Goal: Check status: Check status

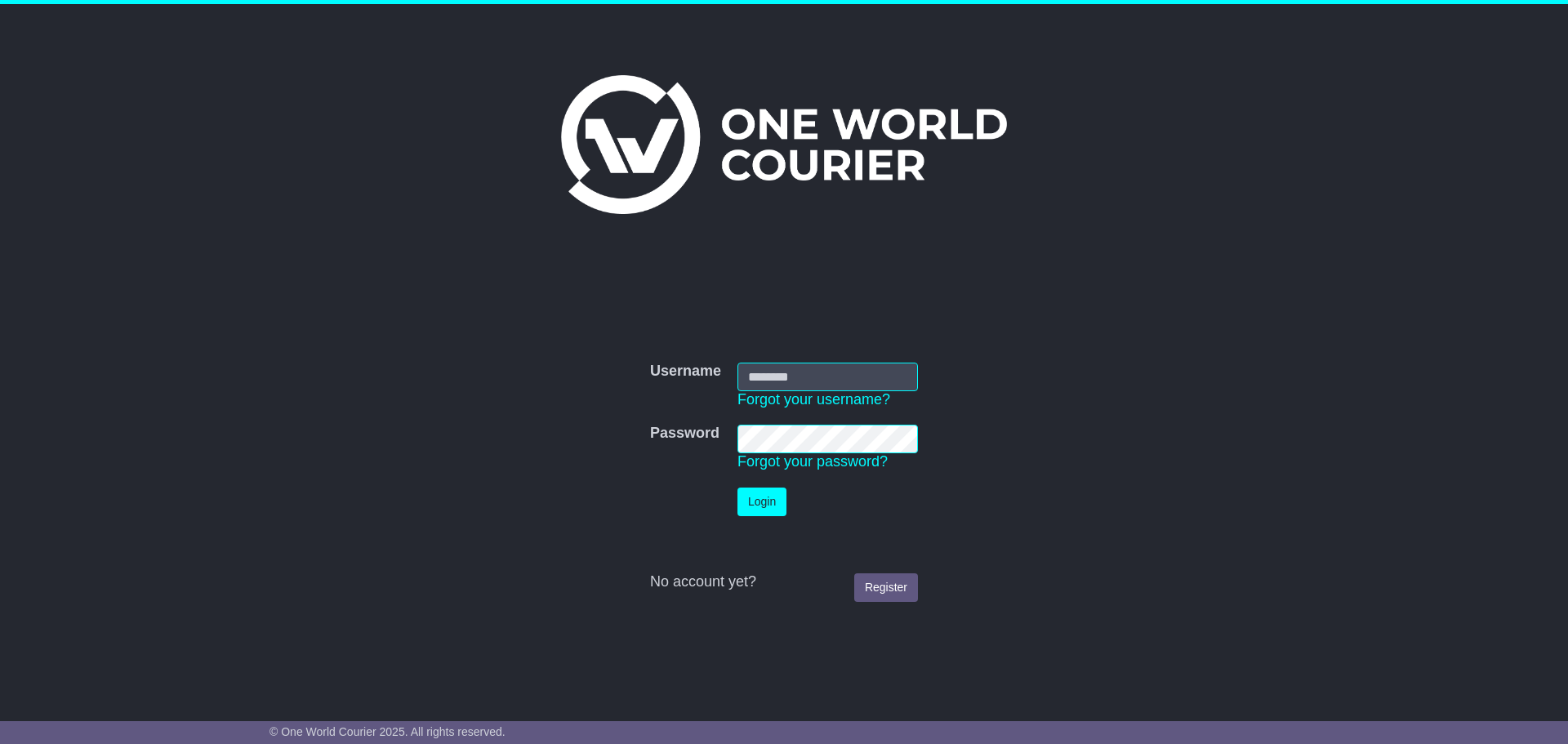
type input "**********"
click at [758, 502] on button "Login" at bounding box center [762, 502] width 49 height 28
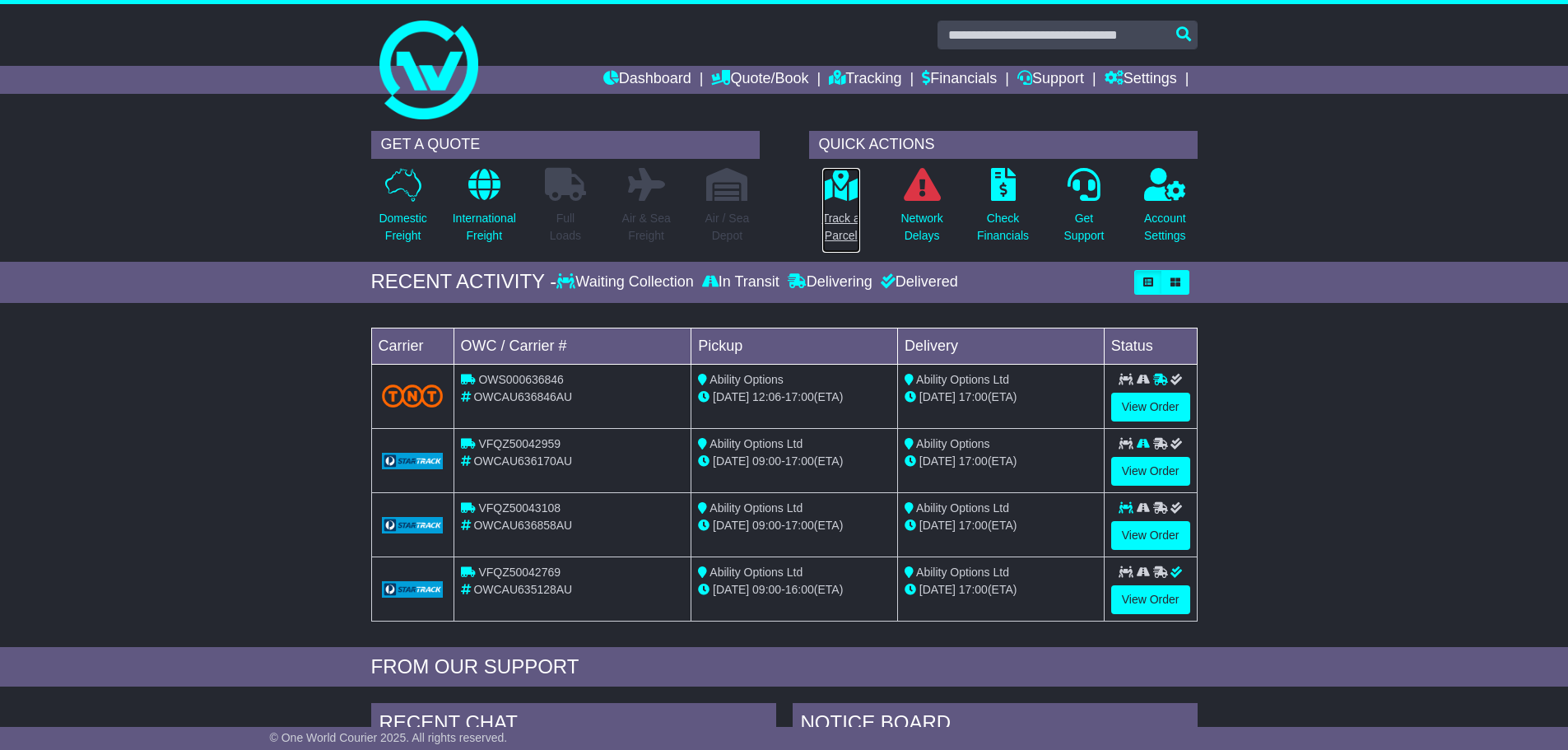
click at [837, 194] on icon at bounding box center [841, 185] width 37 height 33
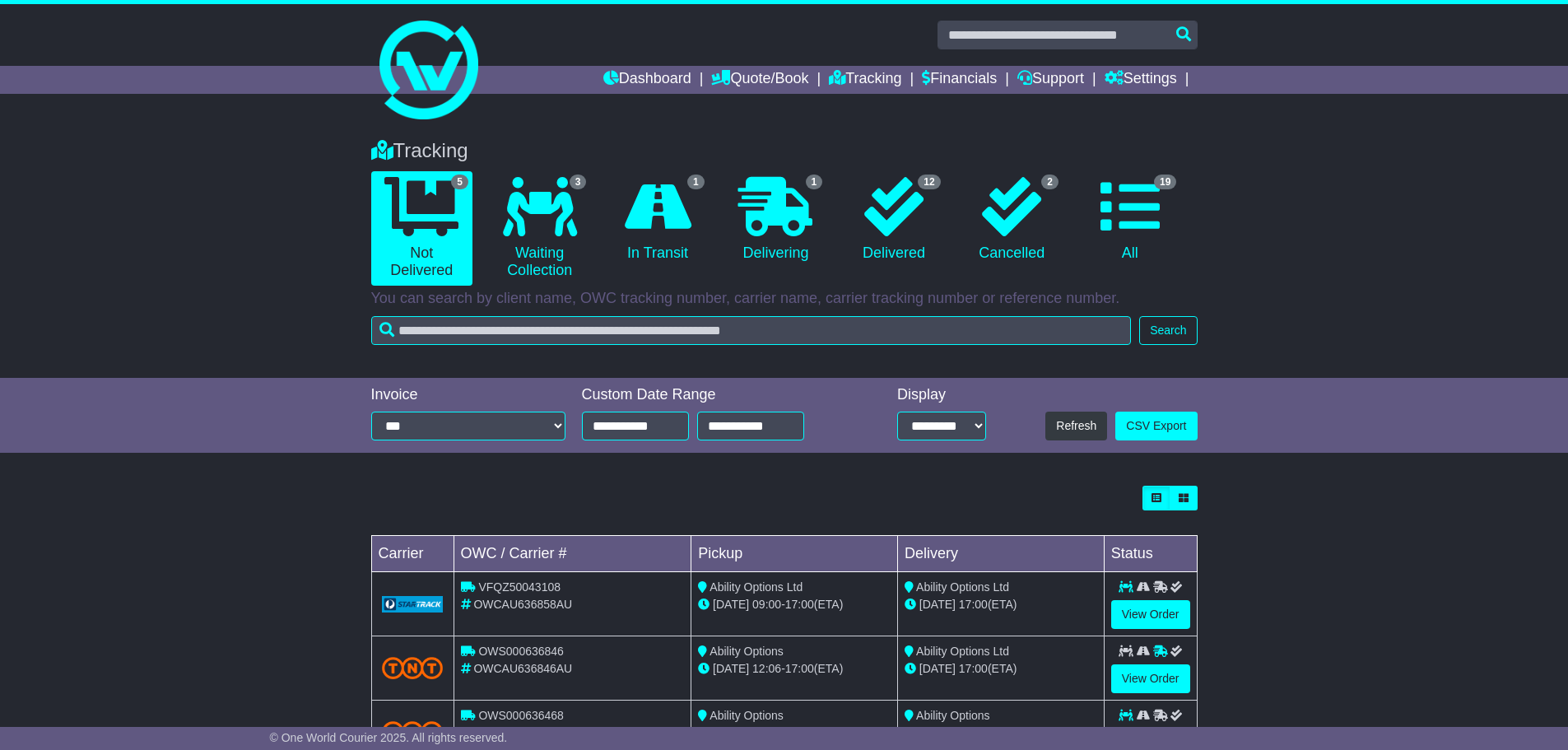
click at [725, 336] on input "text" at bounding box center [751, 330] width 760 height 28
click at [1155, 227] on icon at bounding box center [1130, 206] width 59 height 59
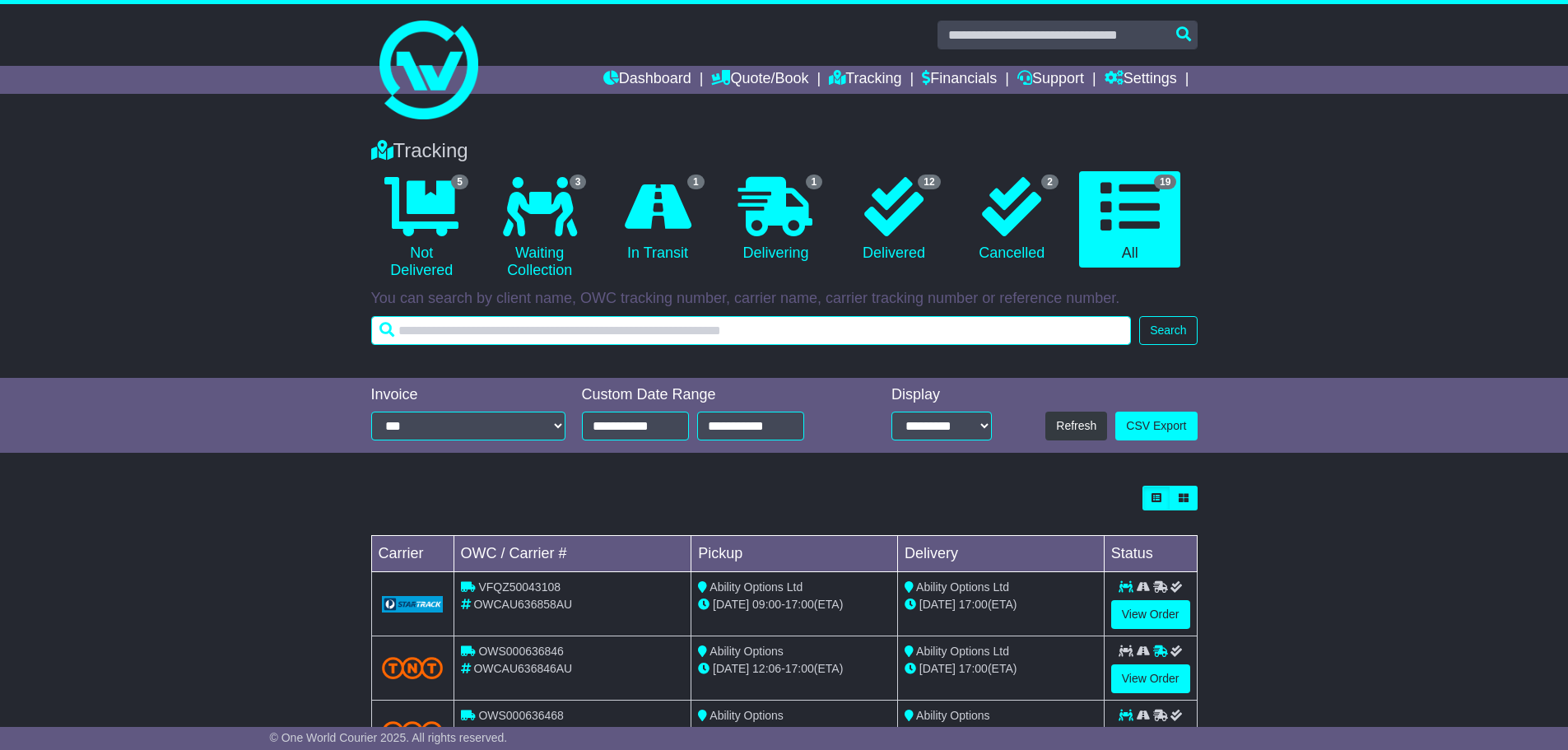
click at [798, 334] on input "text" at bounding box center [751, 330] width 760 height 28
paste input "**********"
type input "**********"
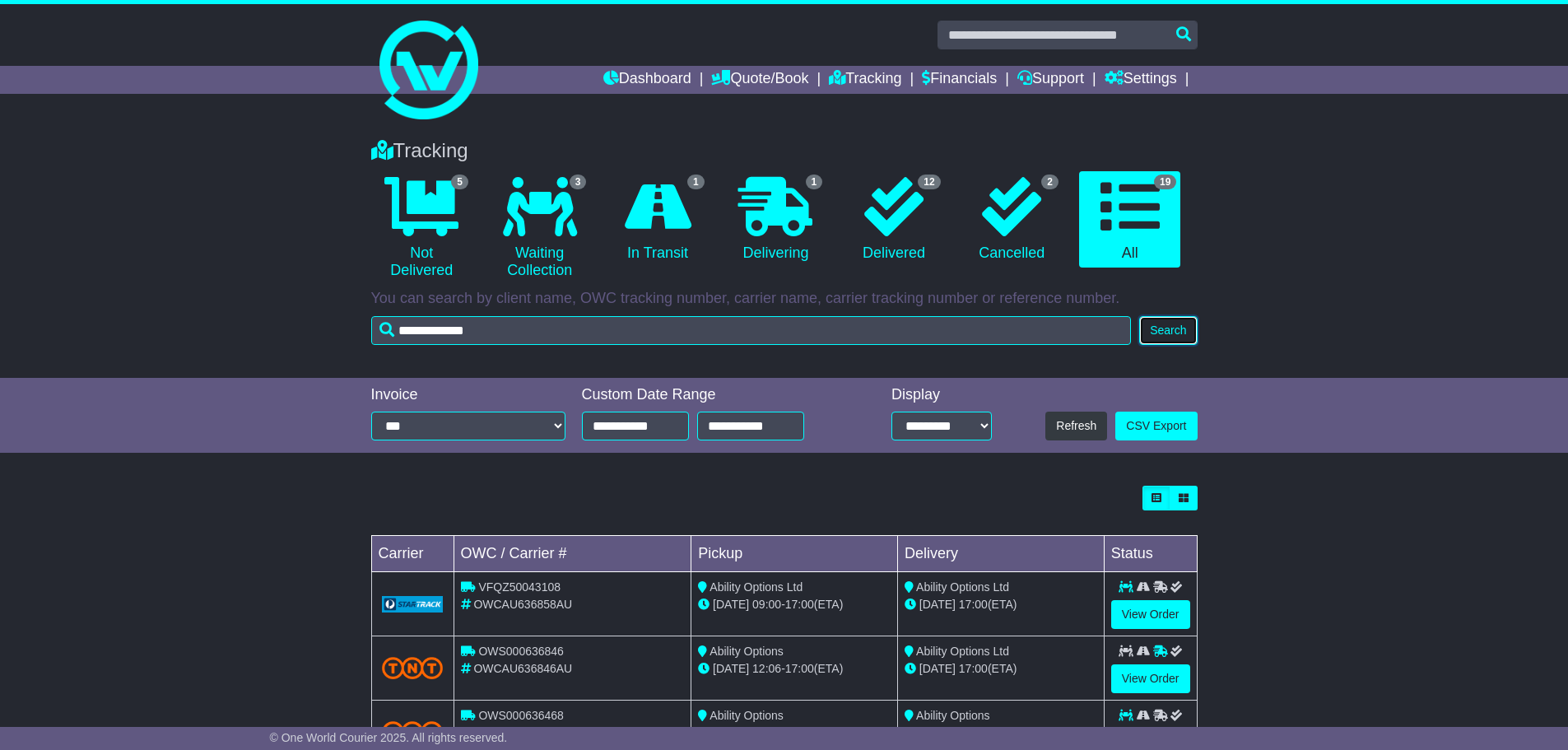
click at [1167, 335] on button "Search" at bounding box center [1168, 330] width 58 height 28
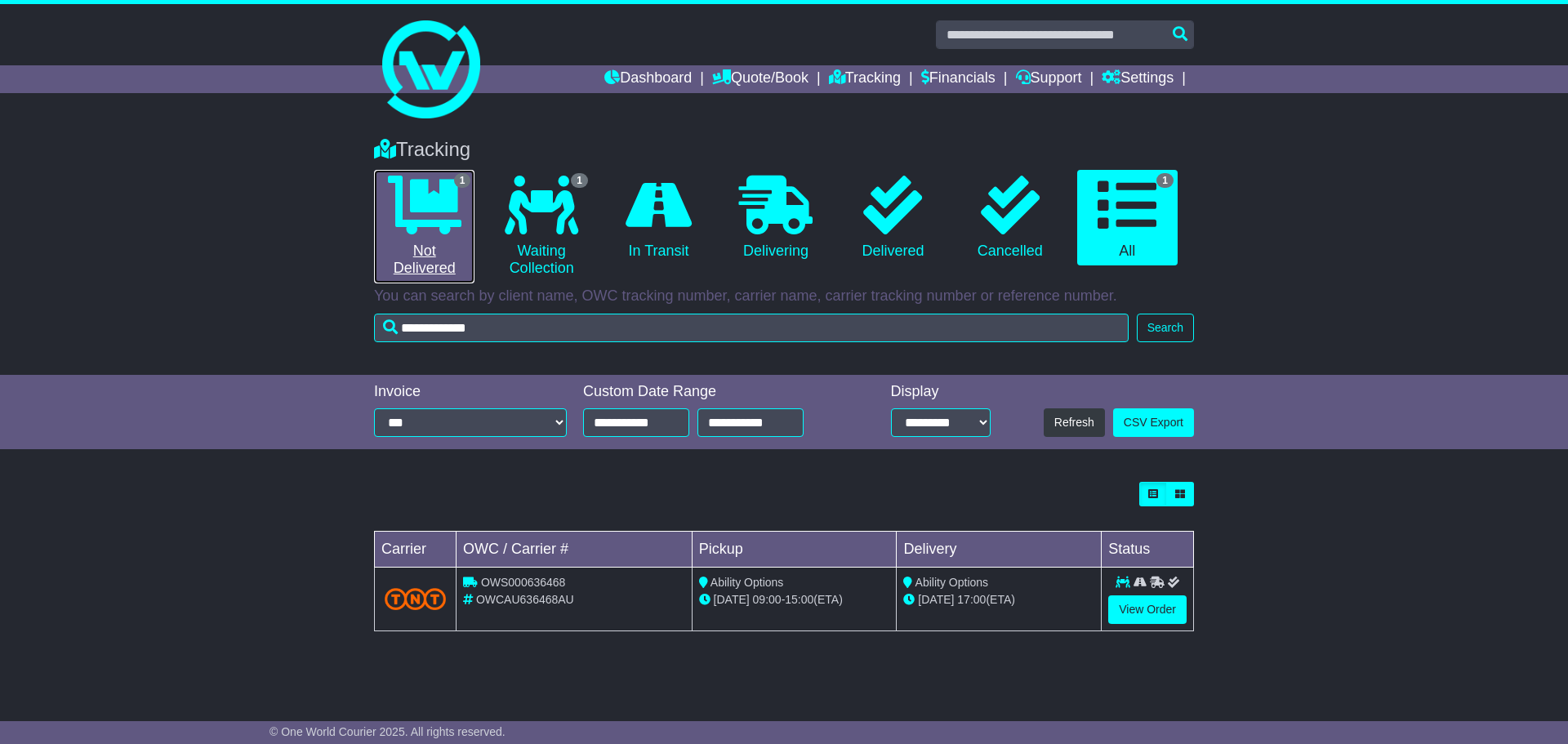
click at [414, 221] on icon at bounding box center [425, 205] width 74 height 58
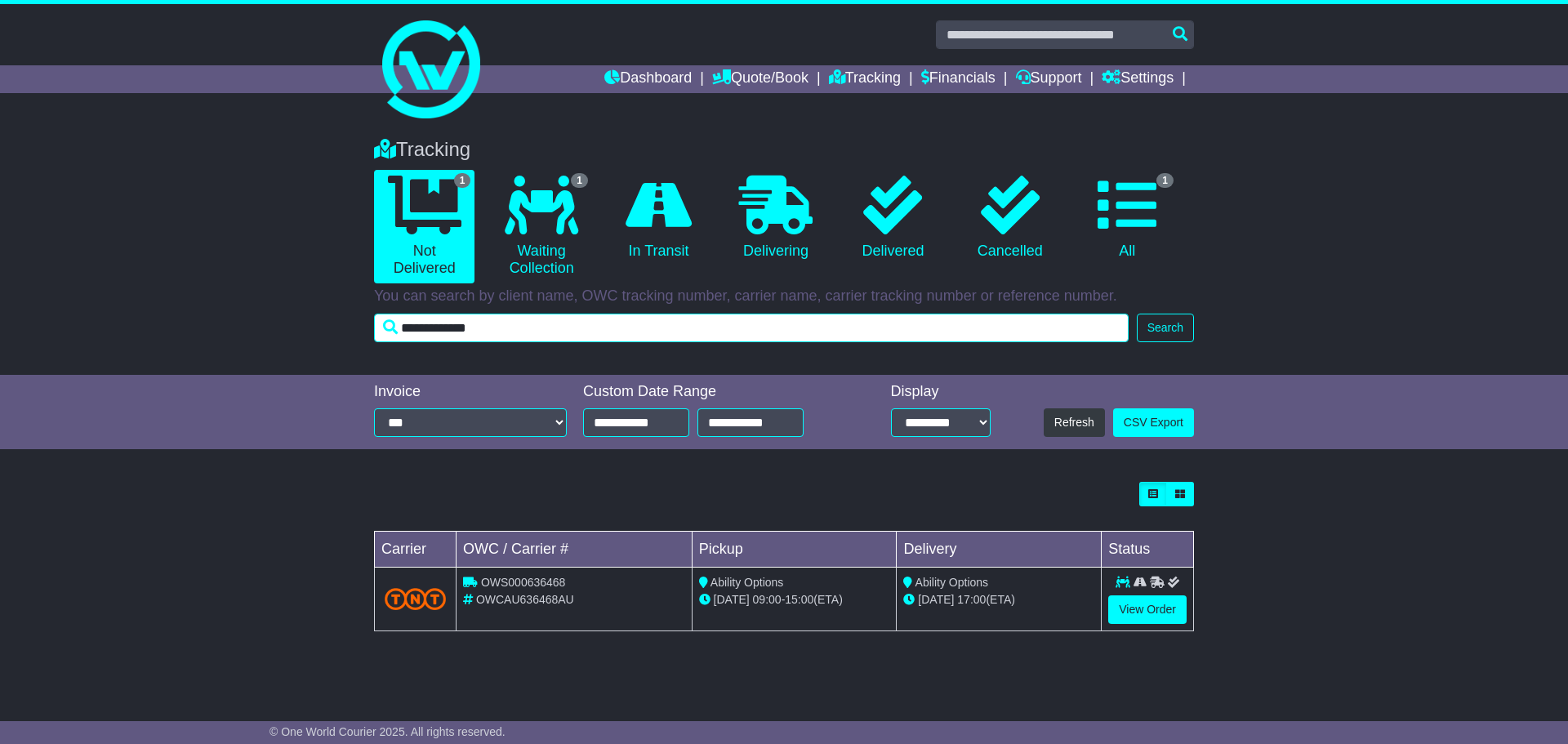
drag, startPoint x: 324, startPoint y: 331, endPoint x: 261, endPoint y: 338, distance: 63.4
click at [268, 337] on div "Tracking 1 Not Delivered 1 Waiting Collection 0 In Transit 0 Delivering 0" at bounding box center [784, 248] width 1568 height 253
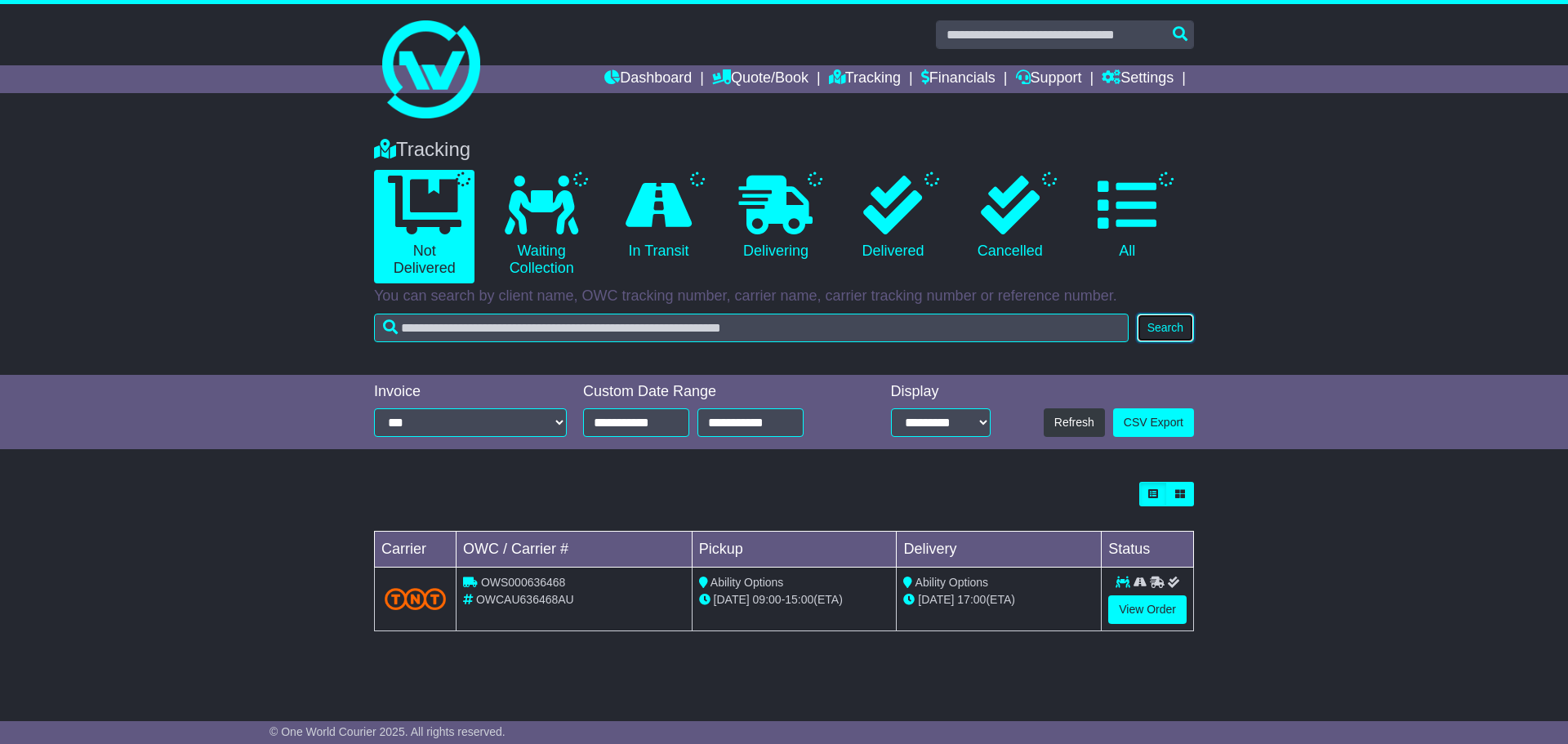
click at [1149, 340] on button "Search" at bounding box center [1165, 327] width 57 height 28
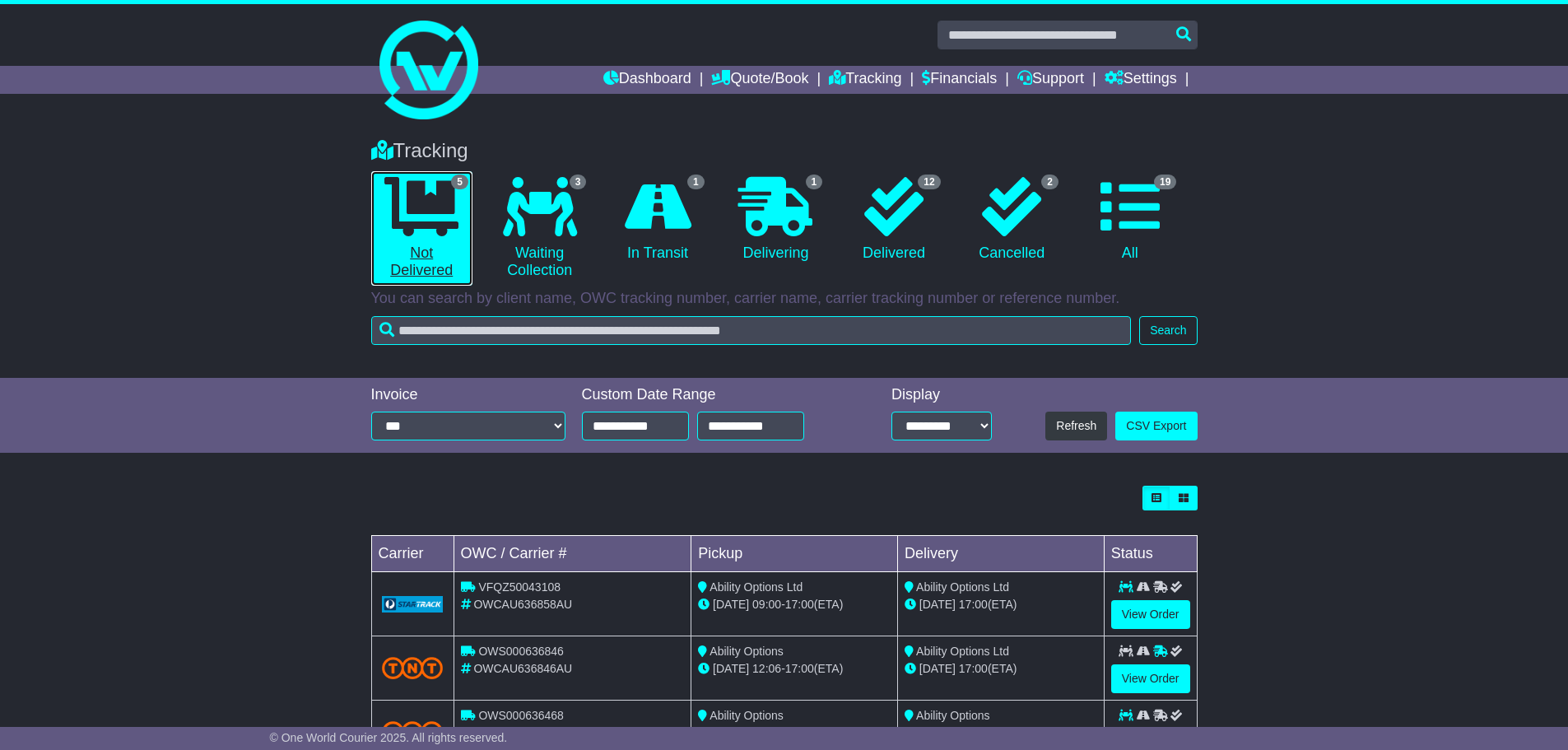
click at [417, 223] on icon at bounding box center [422, 206] width 75 height 59
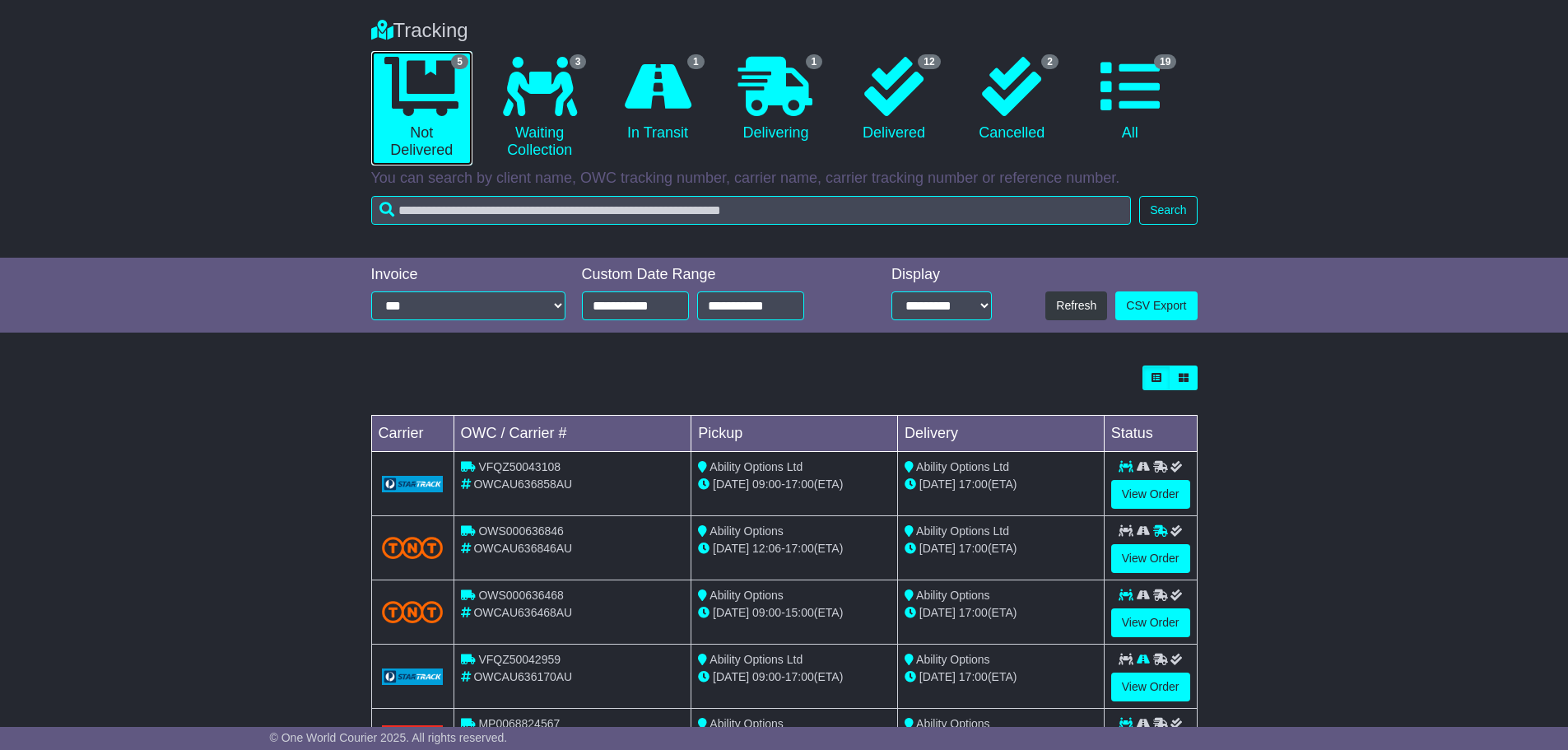
scroll to position [120, 0]
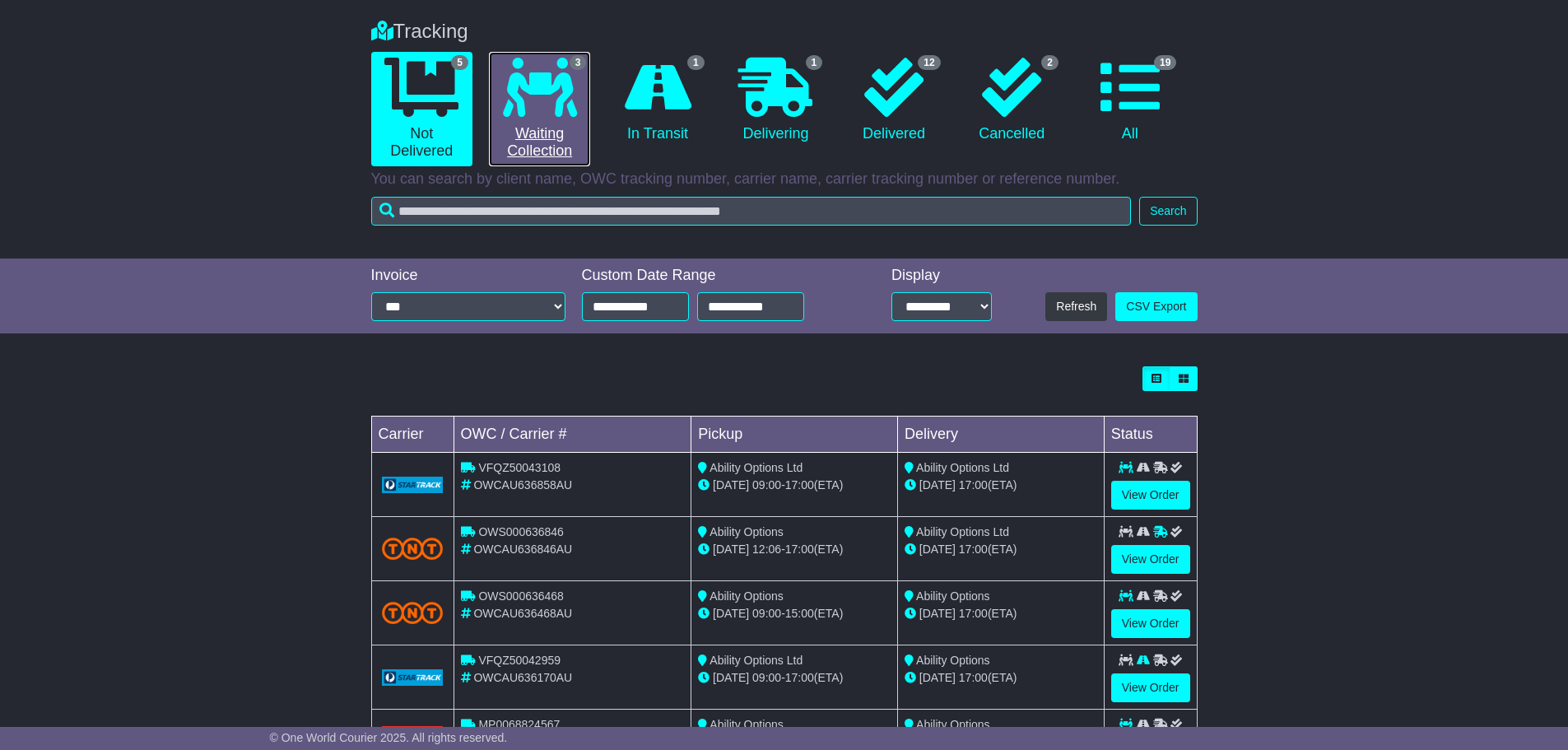
click at [530, 112] on icon at bounding box center [541, 87] width 75 height 59
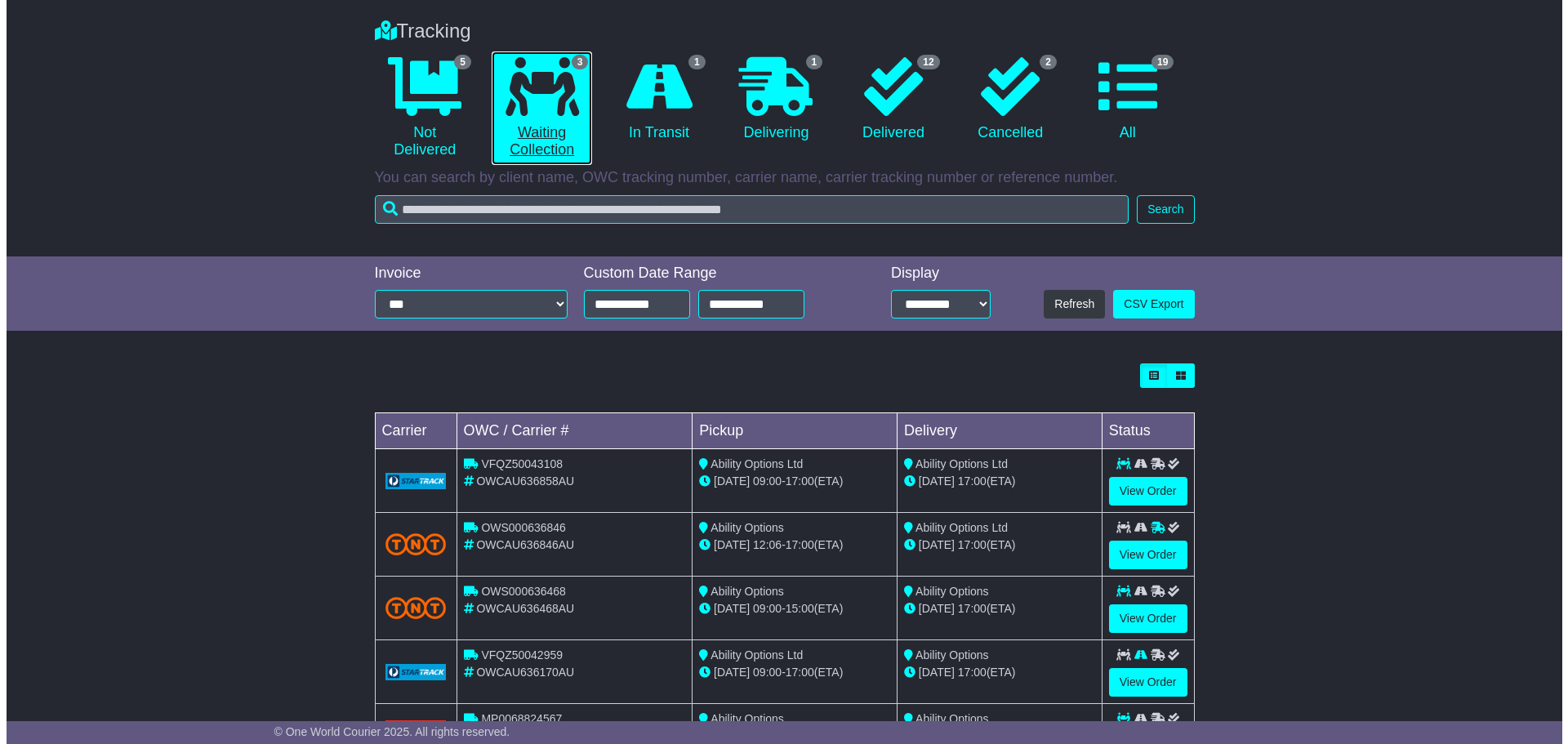
scroll to position [0, 0]
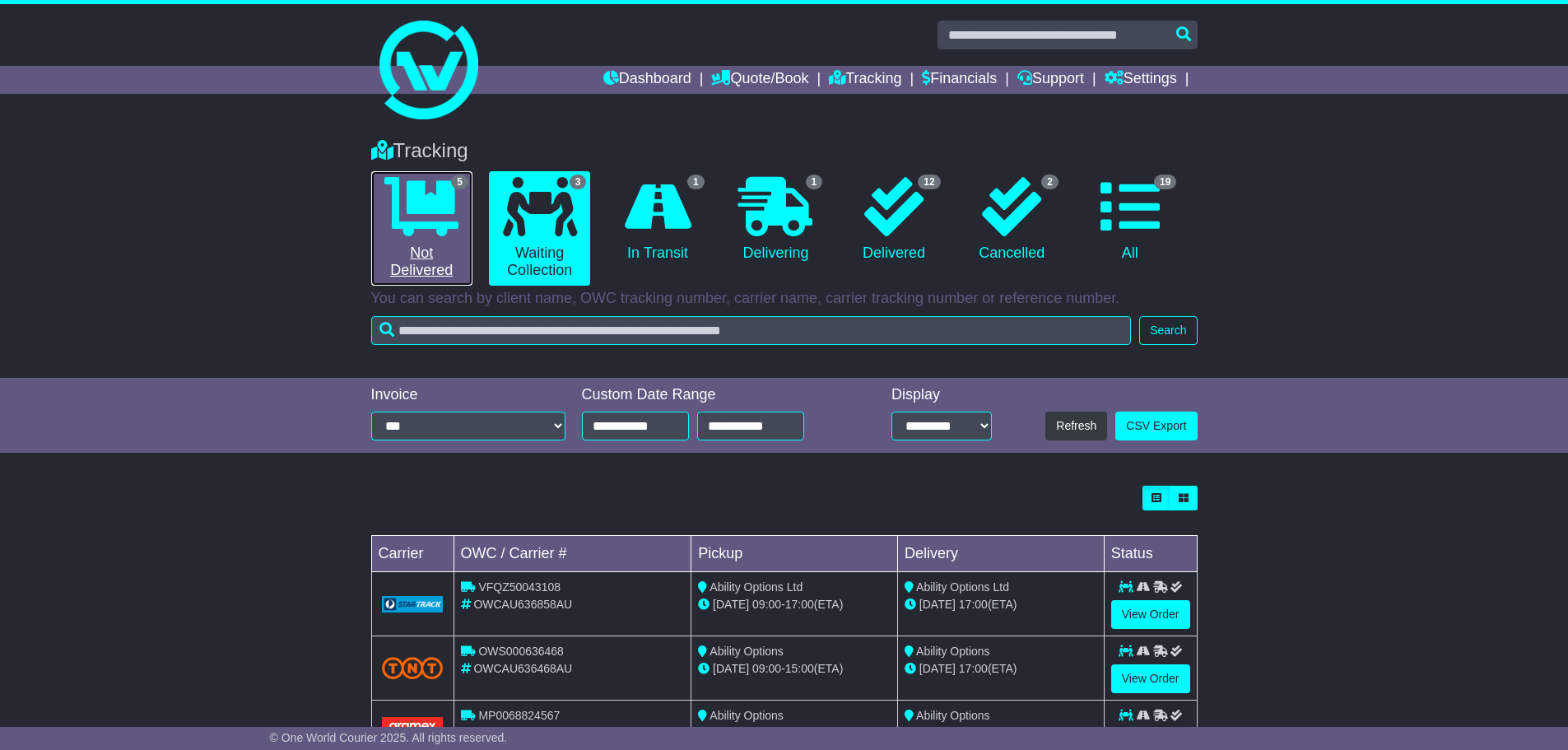
click at [420, 177] on icon at bounding box center [422, 206] width 75 height 59
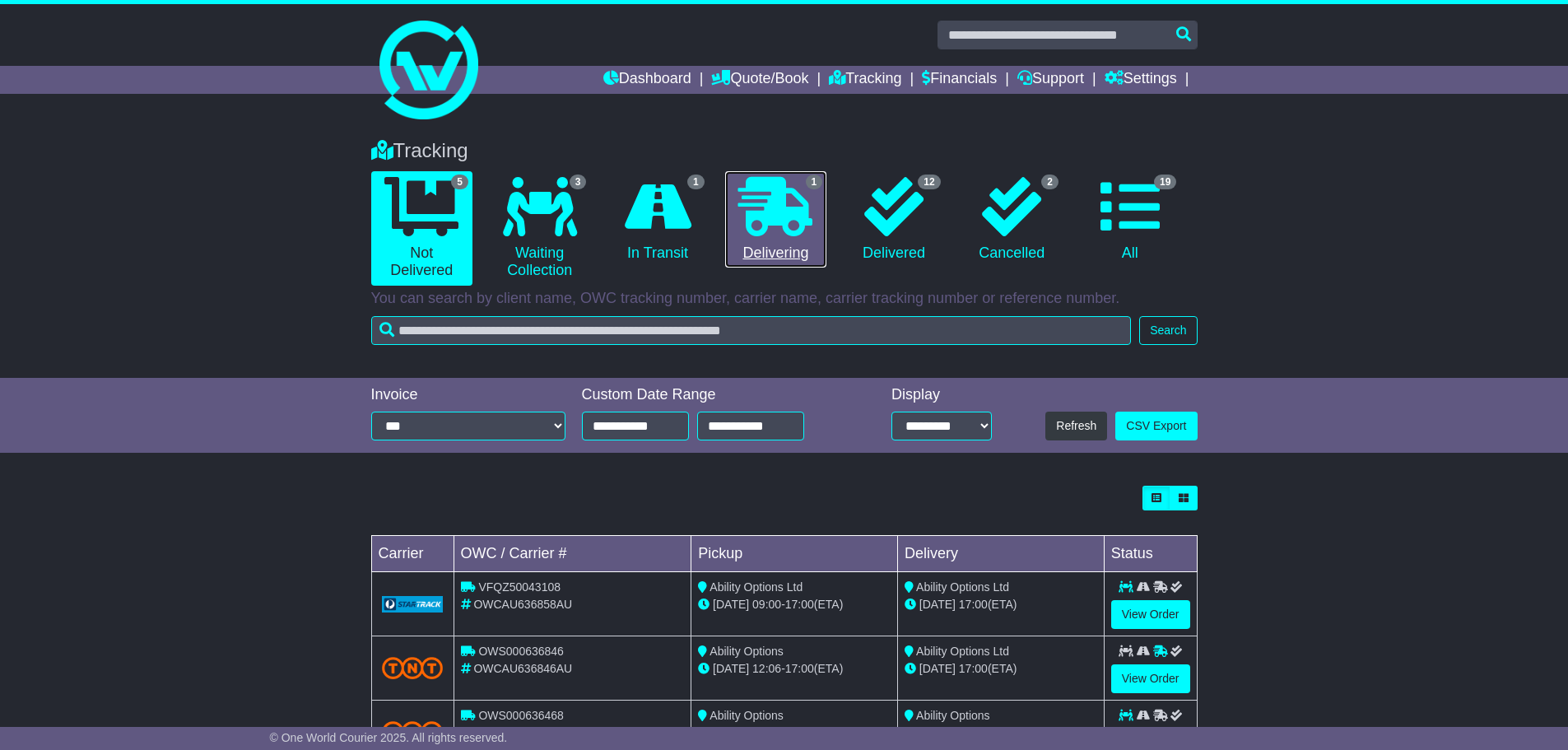
click at [821, 247] on link "1 Delivering" at bounding box center [775, 220] width 101 height 97
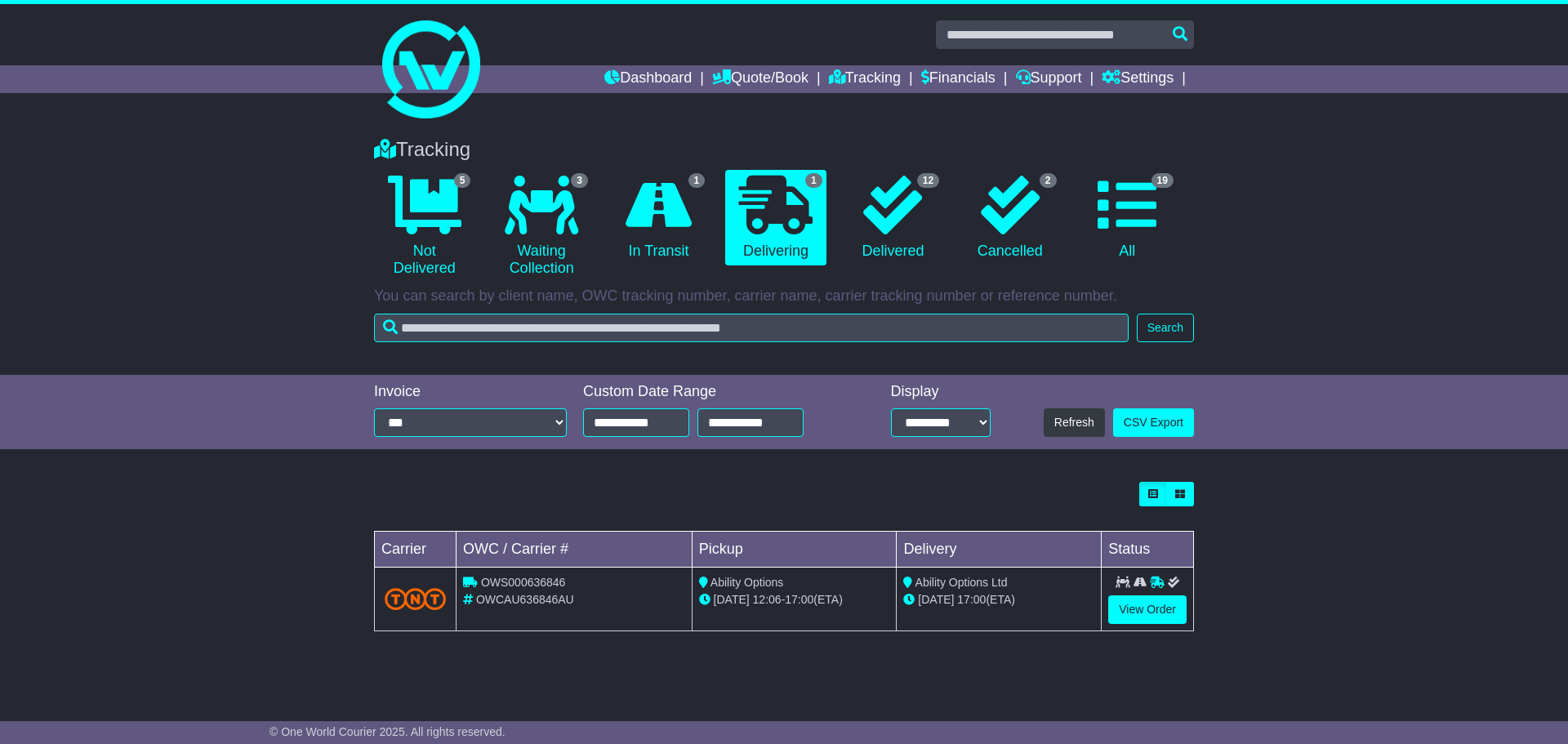
click at [417, 588] on img at bounding box center [415, 599] width 61 height 22
click at [1149, 601] on link "View Order" at bounding box center [1148, 610] width 79 height 28
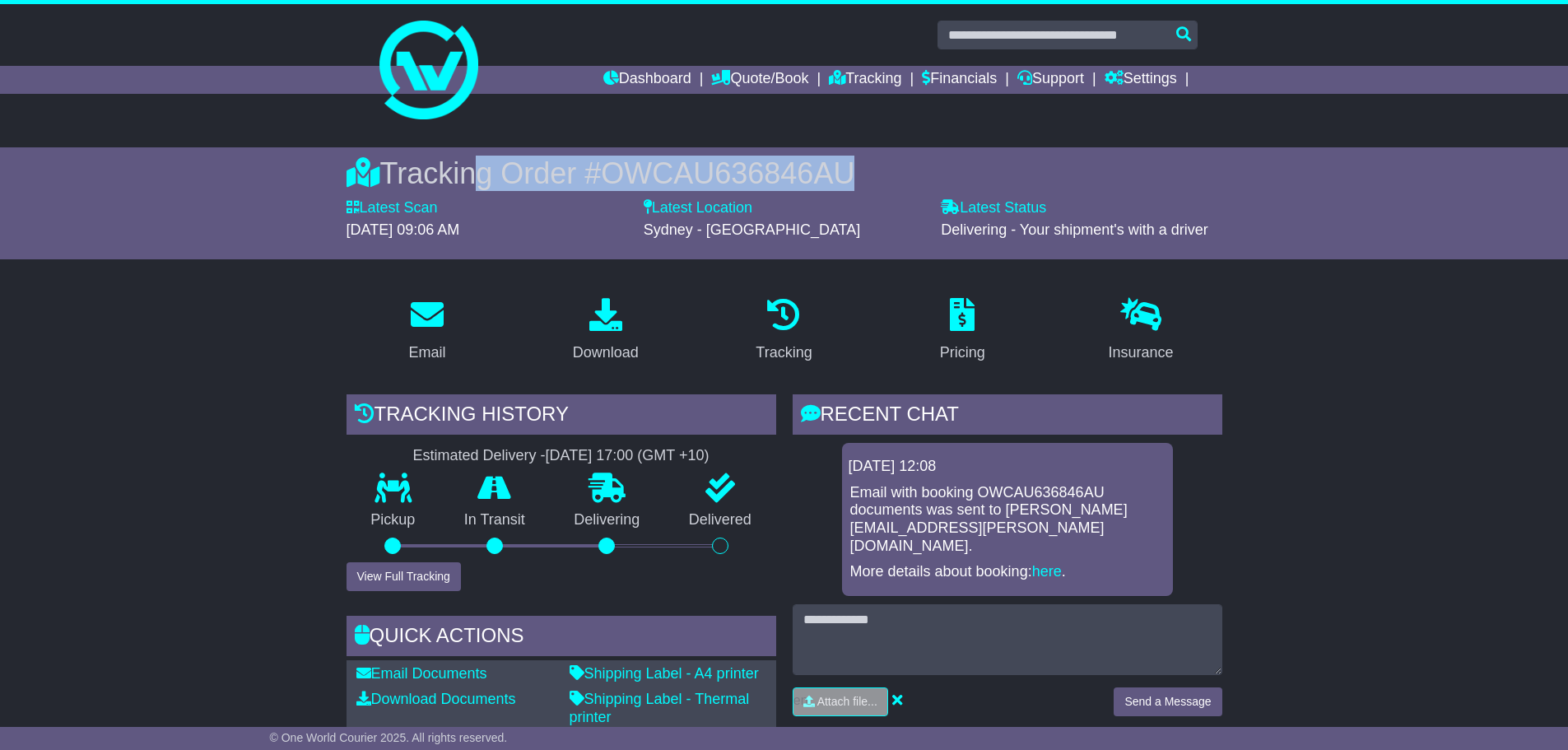
drag, startPoint x: 0, startPoint y: 0, endPoint x: 463, endPoint y: 173, distance: 494.3
click at [463, 172] on div "Tracking Order # OWCAU636846AU" at bounding box center [784, 174] width 876 height 35
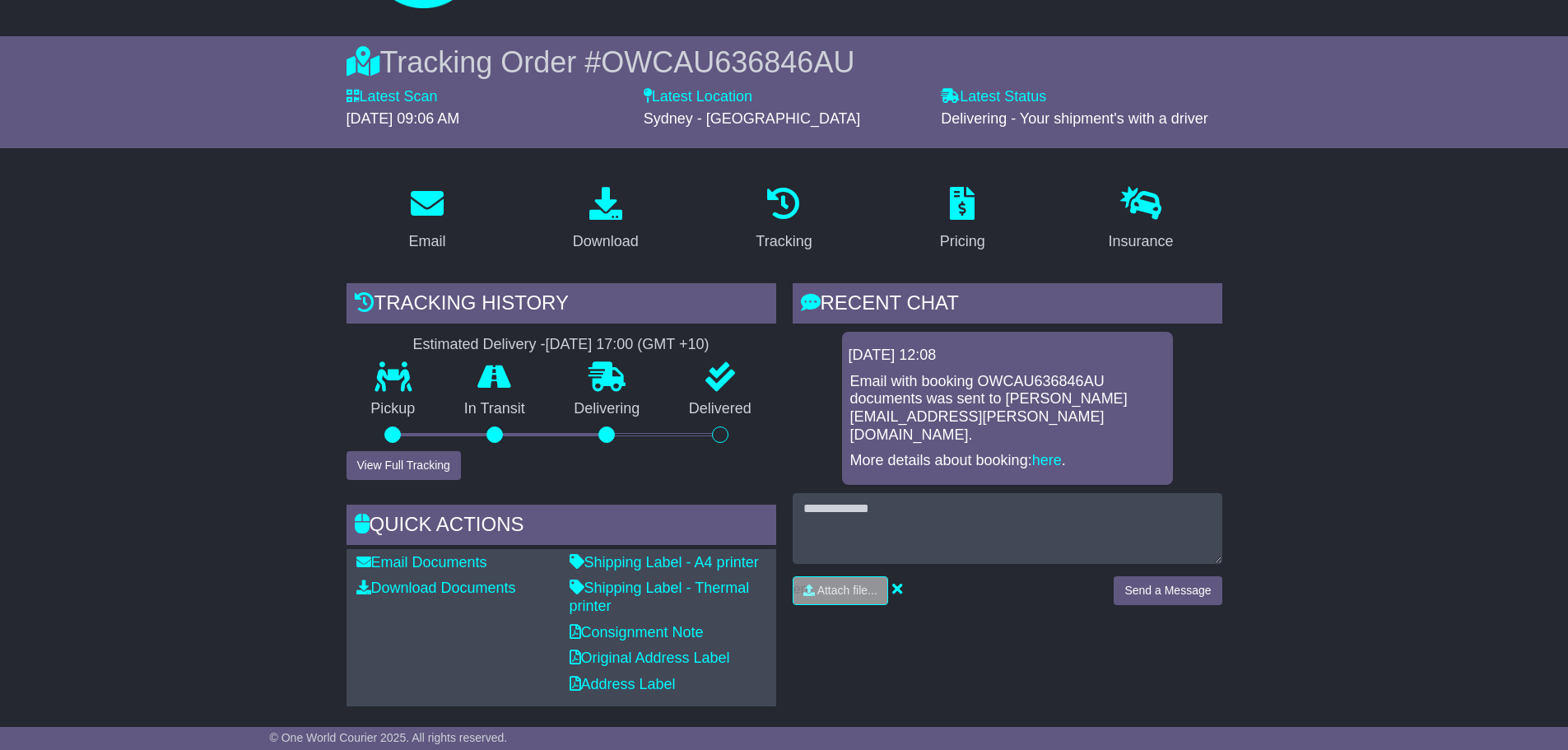
scroll to position [82, 0]
